Goal: Task Accomplishment & Management: Complete application form

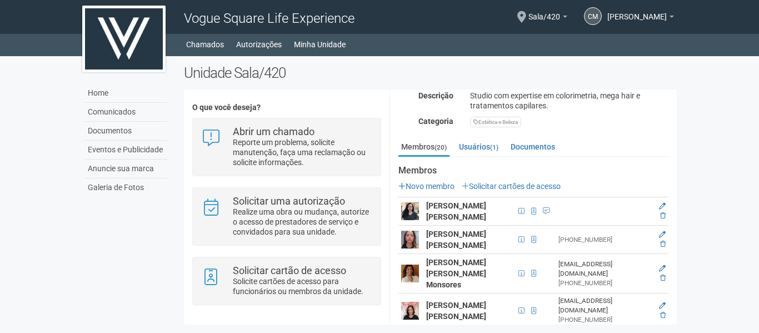
scroll to position [111, 0]
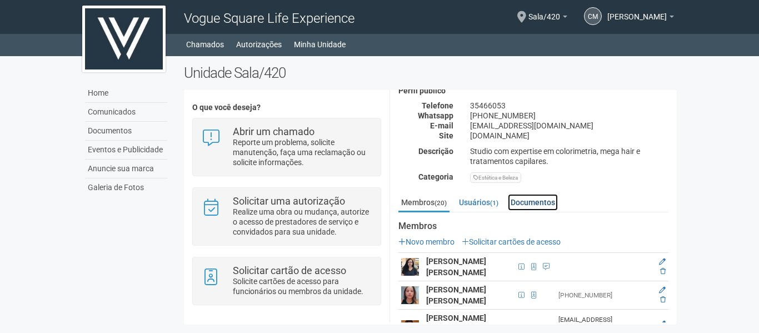
click at [531, 203] on link "Documentos" at bounding box center [533, 202] width 50 height 17
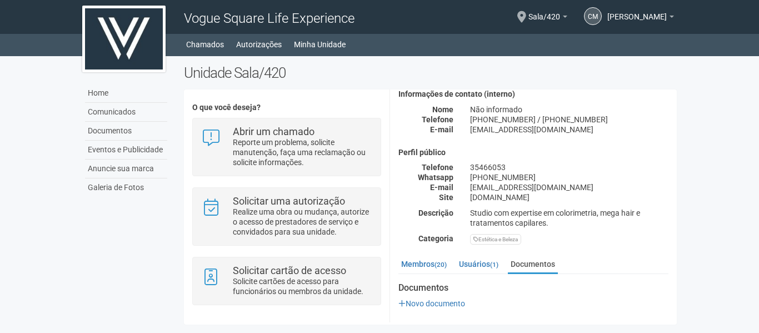
scroll to position [49, 0]
click at [471, 260] on link "Usuários (1)" at bounding box center [478, 264] width 45 height 17
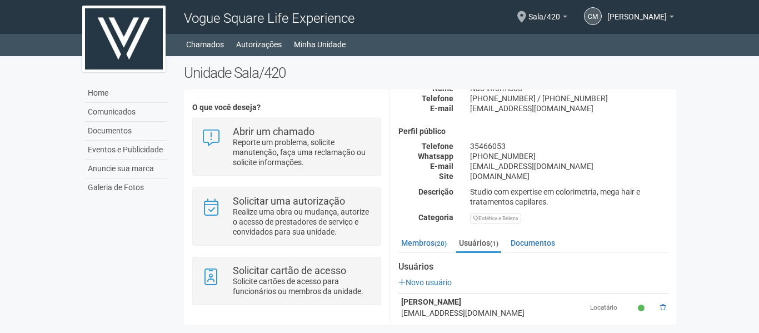
scroll to position [83, 0]
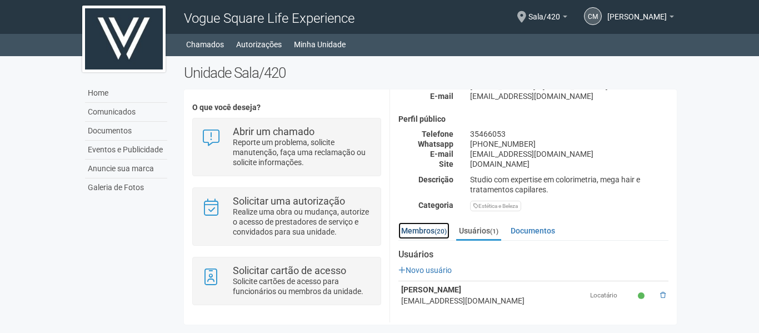
click at [430, 227] on link "Membros (20)" at bounding box center [424, 230] width 51 height 17
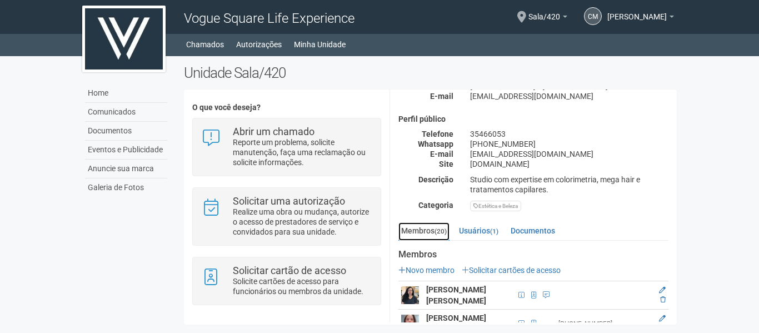
click at [430, 227] on link "Membros (20)" at bounding box center [424, 231] width 51 height 18
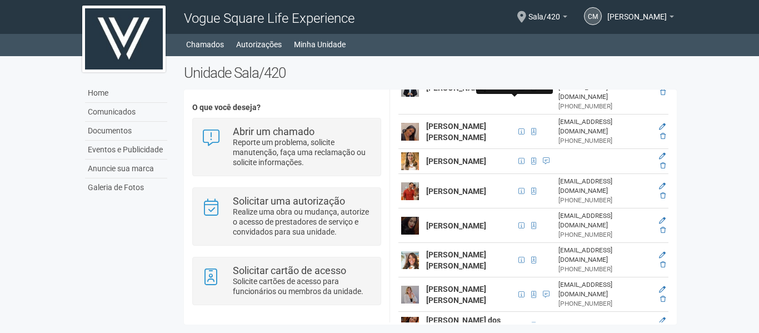
scroll to position [615, 0]
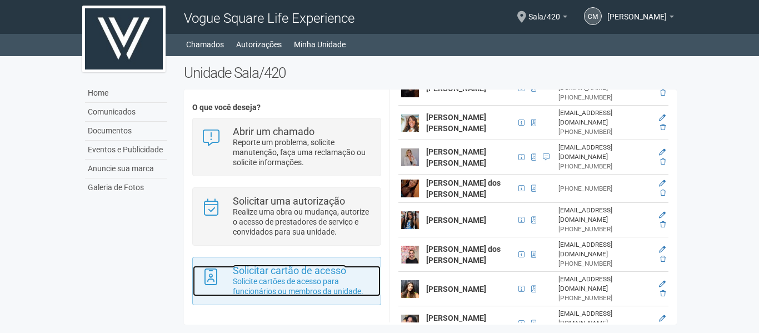
click at [312, 280] on p "Solicite cartões de acesso para funcionários ou membros da unidade." at bounding box center [303, 286] width 140 height 20
